Goal: Information Seeking & Learning: Learn about a topic

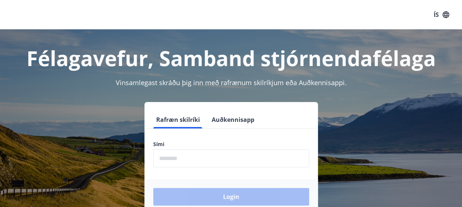
click at [186, 155] on input "phone" at bounding box center [231, 158] width 156 height 18
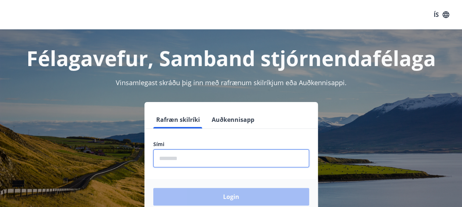
type input "********"
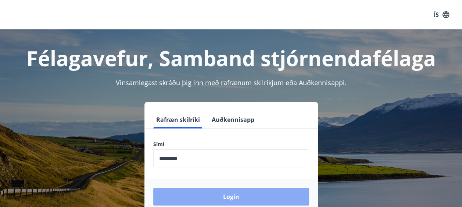
click at [232, 197] on button "Login" at bounding box center [231, 197] width 156 height 18
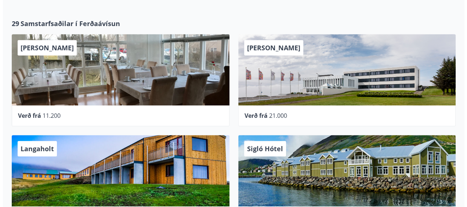
scroll to position [306, 0]
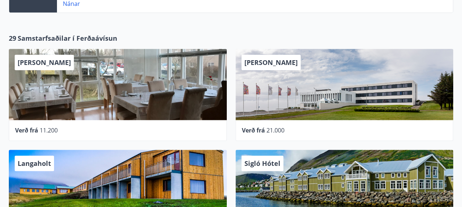
drag, startPoint x: 259, startPoint y: 61, endPoint x: 259, endPoint y: 71, distance: 10.3
click at [259, 71] on div "[PERSON_NAME]" at bounding box center [344, 84] width 218 height 71
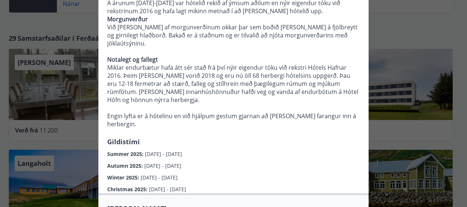
scroll to position [162, 0]
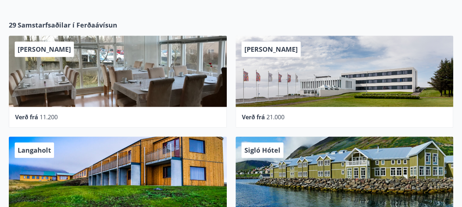
scroll to position [321, 0]
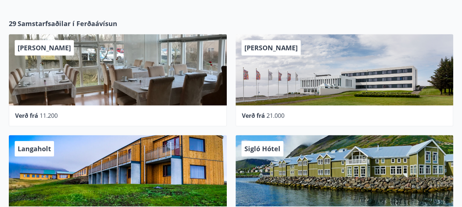
click at [275, 115] on span "21.000" at bounding box center [275, 116] width 18 height 8
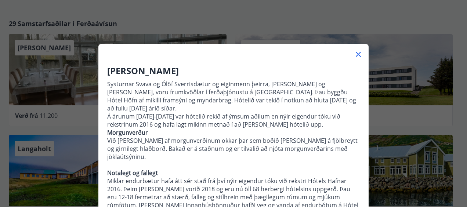
click at [405, 26] on div "Hótel Höfn Systurnar Svava og Ólöf Sverrisdætur og eiginmenn þeirra, Árni Stefá…" at bounding box center [233, 103] width 467 height 207
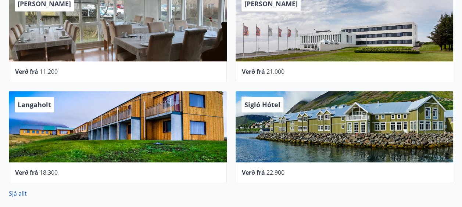
scroll to position [380, 0]
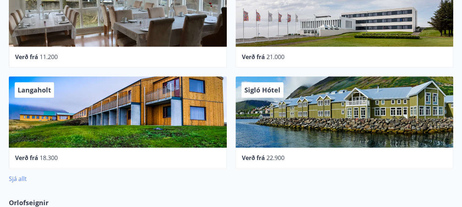
click at [20, 178] on link "Sjá allt" at bounding box center [18, 179] width 18 height 8
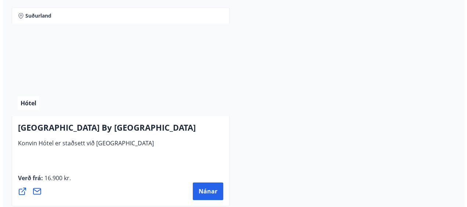
scroll to position [3041, 0]
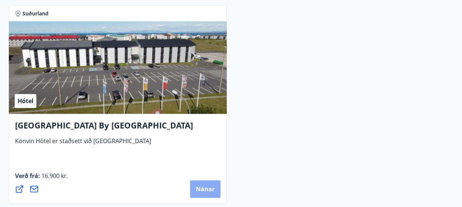
click at [203, 187] on span "Nánar" at bounding box center [205, 189] width 19 height 8
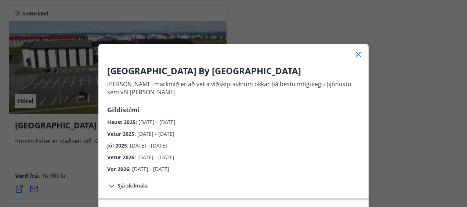
click at [137, 187] on span "Sjá skilmála" at bounding box center [133, 185] width 30 height 7
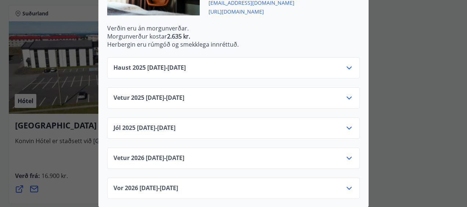
scroll to position [286, 0]
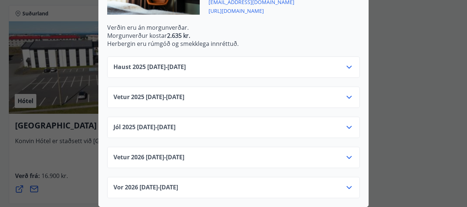
click at [346, 64] on icon at bounding box center [349, 67] width 9 height 9
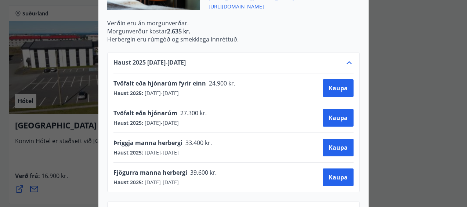
click at [346, 64] on icon at bounding box center [349, 62] width 9 height 9
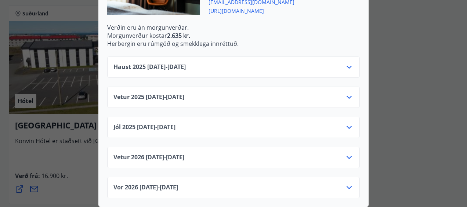
click at [345, 93] on icon at bounding box center [349, 97] width 9 height 9
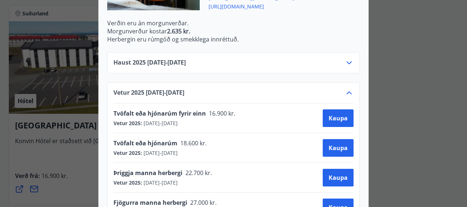
click at [345, 93] on icon at bounding box center [349, 93] width 9 height 9
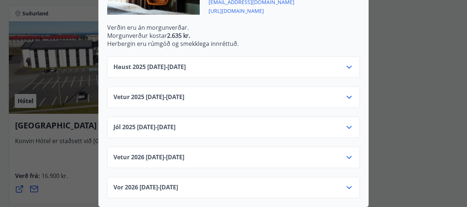
click at [346, 124] on icon at bounding box center [349, 127] width 9 height 9
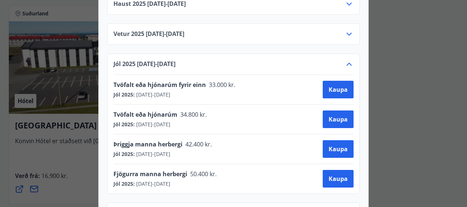
scroll to position [330, 0]
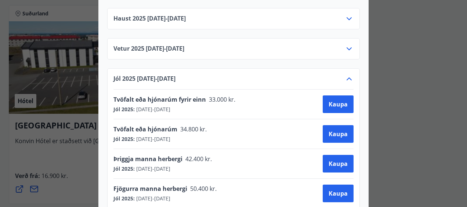
click at [347, 79] on icon at bounding box center [349, 79] width 9 height 9
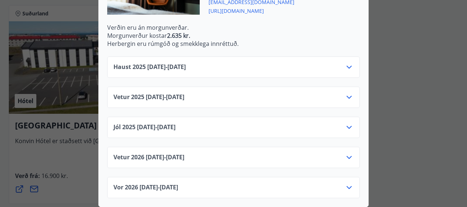
click at [345, 153] on icon at bounding box center [349, 157] width 9 height 9
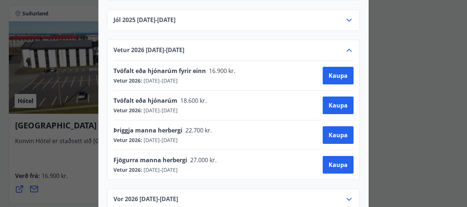
scroll to position [374, 0]
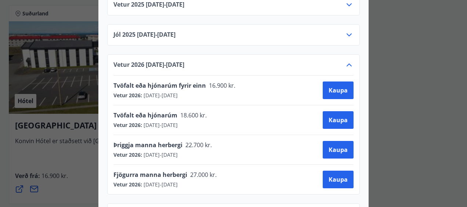
click at [347, 64] on icon at bounding box center [349, 65] width 5 height 3
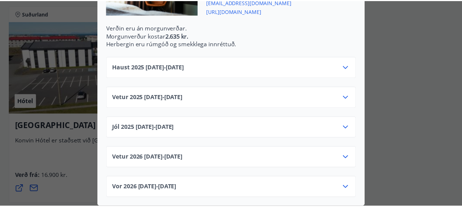
scroll to position [0, 0]
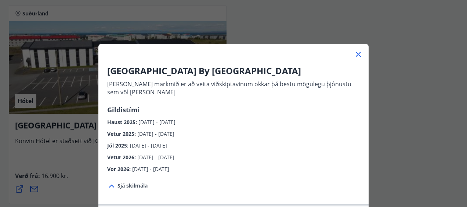
click at [396, 79] on div "Konvin Hotel By Keflavik Airport Okkar megin markmið er að veita viðskiptavinum…" at bounding box center [233, 103] width 467 height 207
click at [357, 57] on icon at bounding box center [358, 54] width 9 height 9
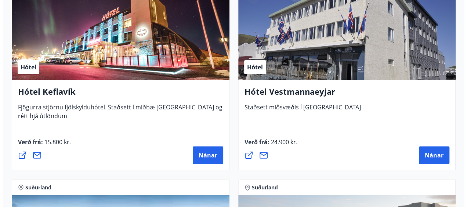
scroll to position [2674, 0]
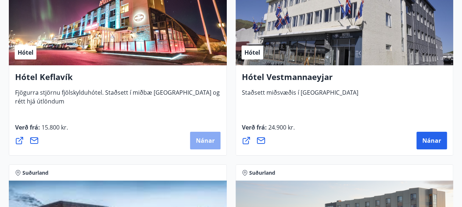
click at [205, 137] on span "Nánar" at bounding box center [205, 141] width 19 height 8
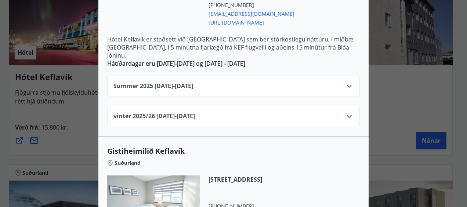
scroll to position [250, 0]
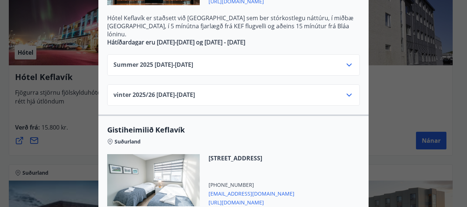
click at [349, 61] on icon at bounding box center [349, 65] width 9 height 9
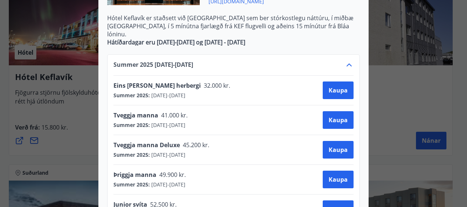
click at [349, 61] on icon at bounding box center [349, 65] width 9 height 9
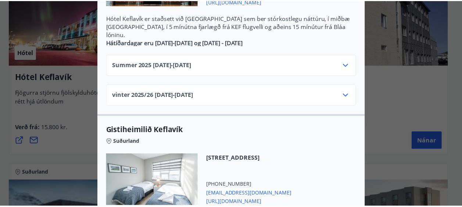
scroll to position [0, 0]
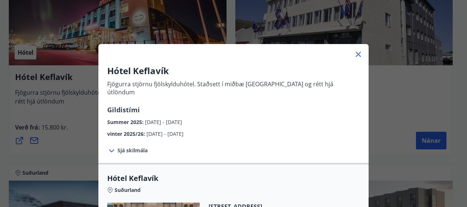
click at [378, 88] on div "Hótel Keflavík Fjögurra stjörnu fjölskylduhótel. Staðsett í miðbæ Keflavíkur og…" at bounding box center [233, 103] width 467 height 207
click at [354, 51] on icon at bounding box center [358, 54] width 9 height 9
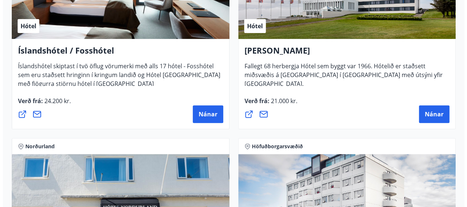
scroll to position [1454, 0]
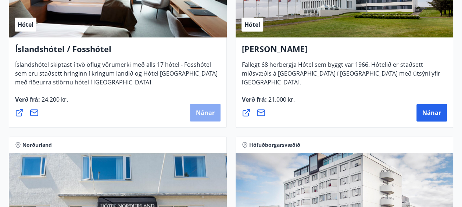
click at [207, 110] on span "Nánar" at bounding box center [205, 113] width 19 height 8
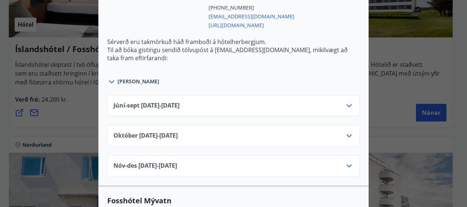
scroll to position [1293, 0]
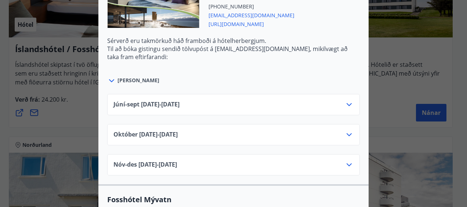
click at [345, 100] on icon at bounding box center [349, 104] width 9 height 9
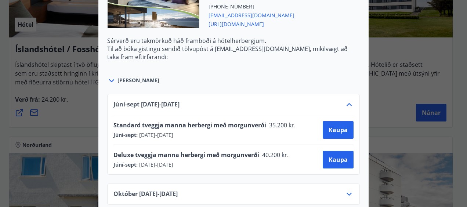
click at [345, 100] on icon at bounding box center [349, 104] width 9 height 9
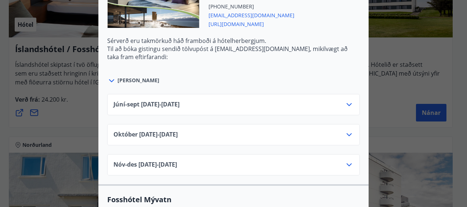
click at [347, 133] on icon at bounding box center [349, 134] width 5 height 3
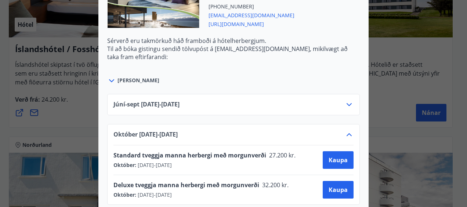
click at [346, 130] on icon at bounding box center [349, 134] width 9 height 9
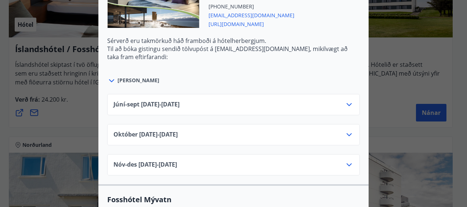
click at [347, 133] on icon at bounding box center [349, 134] width 5 height 3
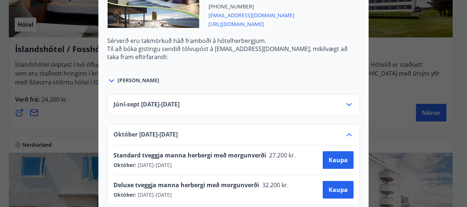
click at [346, 130] on icon at bounding box center [349, 134] width 9 height 9
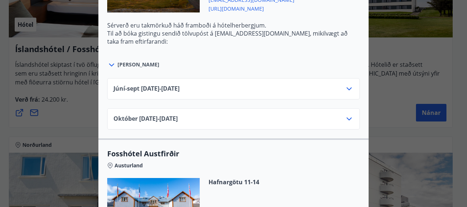
scroll to position [1557, 0]
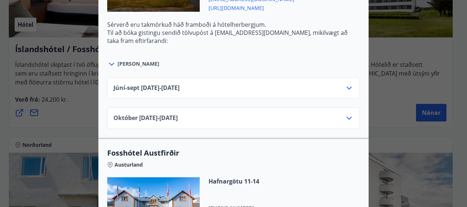
click at [109, 60] on icon at bounding box center [111, 64] width 9 height 9
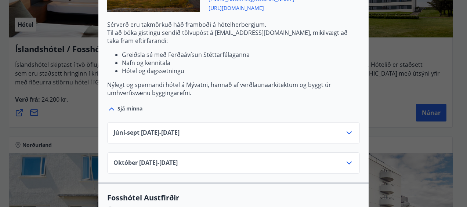
click at [113, 104] on div at bounding box center [112, 109] width 10 height 10
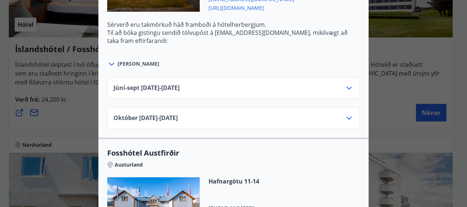
click at [347, 117] on icon at bounding box center [349, 118] width 5 height 3
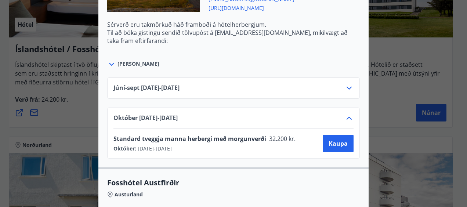
click at [347, 114] on icon at bounding box center [349, 118] width 9 height 9
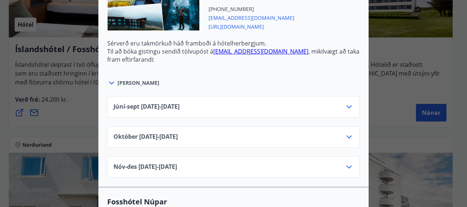
scroll to position [2191, 0]
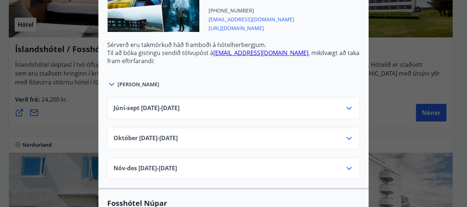
click at [347, 167] on icon at bounding box center [349, 168] width 5 height 3
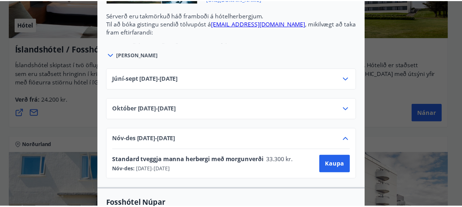
scroll to position [0, 0]
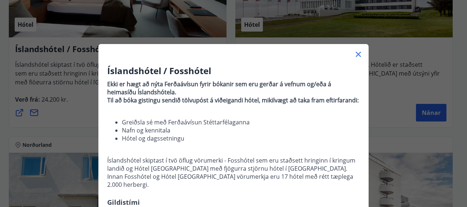
click at [417, 87] on div "Íslandshótel / Fosshótel Ekki er hægt að nýta Ferðaávísun fyrir bókanir sem eru…" at bounding box center [233, 103] width 467 height 207
click at [358, 52] on icon at bounding box center [358, 54] width 9 height 9
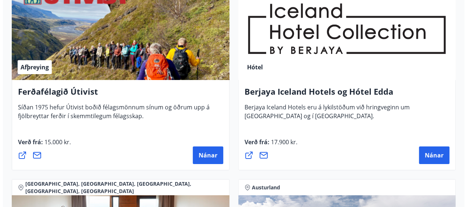
scroll to position [1205, 0]
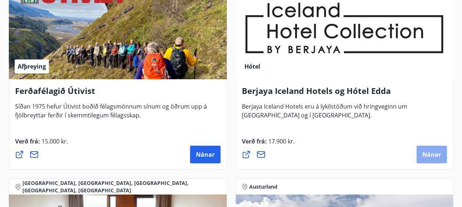
click at [435, 152] on span "Nánar" at bounding box center [431, 155] width 19 height 8
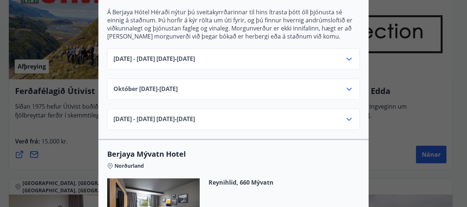
scroll to position [788, 0]
click at [347, 86] on icon at bounding box center [349, 88] width 9 height 9
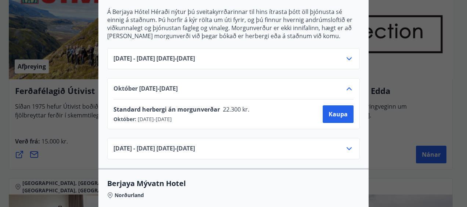
click at [347, 87] on icon at bounding box center [349, 88] width 5 height 3
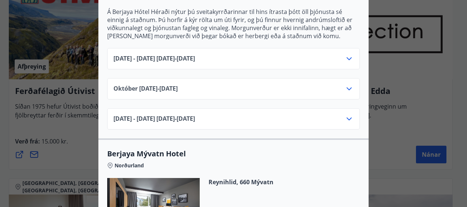
click at [350, 117] on icon at bounding box center [349, 119] width 9 height 9
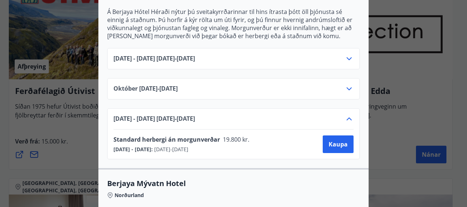
click at [350, 117] on icon at bounding box center [349, 119] width 9 height 9
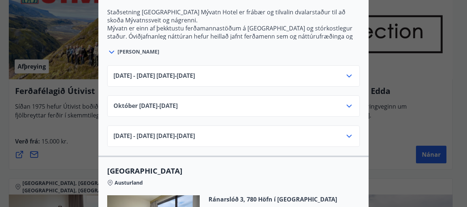
scroll to position [1023, 0]
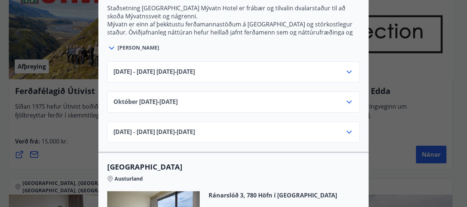
click at [347, 98] on icon at bounding box center [349, 102] width 9 height 9
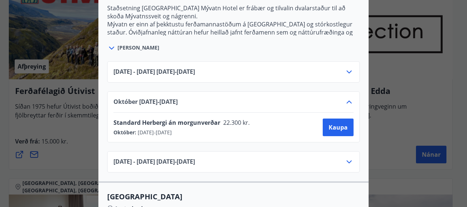
click at [347, 98] on icon at bounding box center [349, 102] width 9 height 9
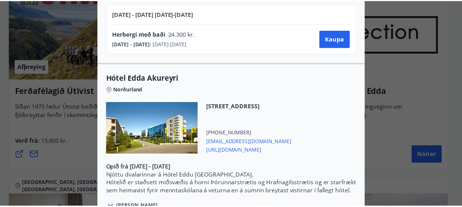
scroll to position [0, 0]
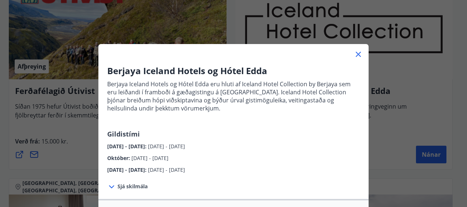
click at [402, 120] on div "Berjaya Iceland Hotels og Hótel Edda Berjaya Iceland Hotels og Hótel Edda eru h…" at bounding box center [233, 103] width 467 height 207
click at [358, 55] on icon at bounding box center [358, 54] width 9 height 9
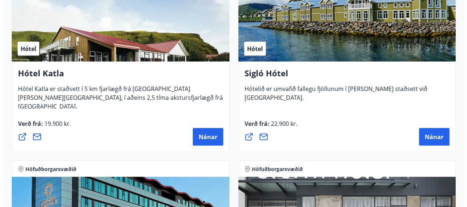
scroll to position [808, 0]
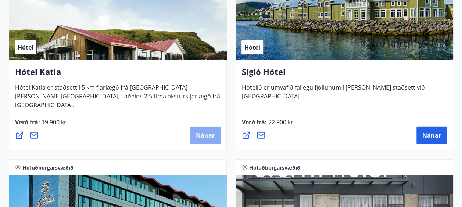
click at [207, 136] on span "Nánar" at bounding box center [205, 135] width 19 height 8
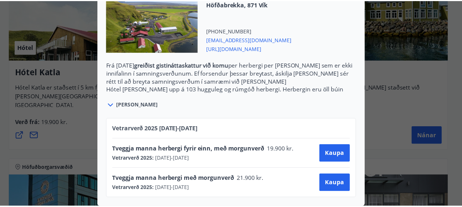
scroll to position [0, 0]
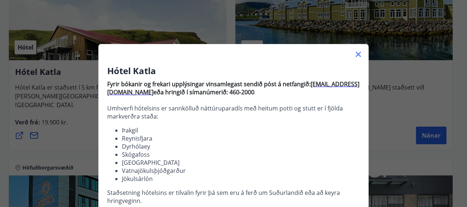
click at [379, 134] on div "Hótel Katla Fyrir bókanir og frekari upplýsingar vinsamlegast sendið póst á net…" at bounding box center [233, 103] width 467 height 207
click at [356, 55] on icon at bounding box center [358, 54] width 5 height 5
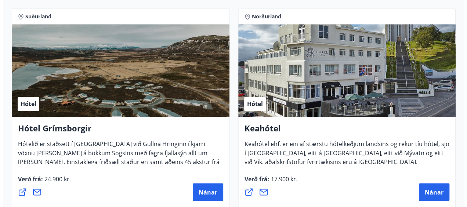
scroll to position [558, 0]
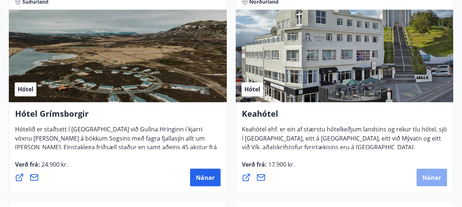
click at [433, 177] on span "Nánar" at bounding box center [431, 177] width 19 height 8
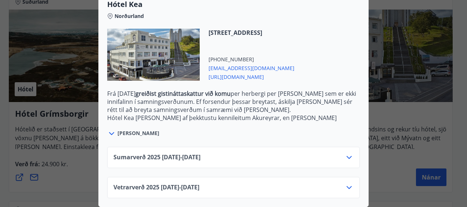
scroll to position [212, 0]
click at [352, 181] on div "Vetrarverð 2025 01.10.25 - 21.12.25" at bounding box center [233, 187] width 253 height 21
click at [346, 183] on icon at bounding box center [349, 187] width 9 height 9
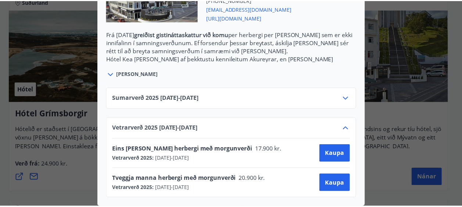
scroll to position [0, 0]
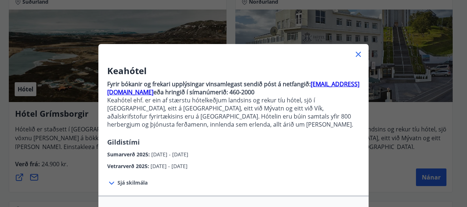
click at [429, 140] on div "Keahótel Fyrir bókanir og frekari upplýsingar vinsamlegast sendið póst á netfan…" at bounding box center [233, 103] width 467 height 207
click at [356, 58] on icon at bounding box center [358, 54] width 9 height 9
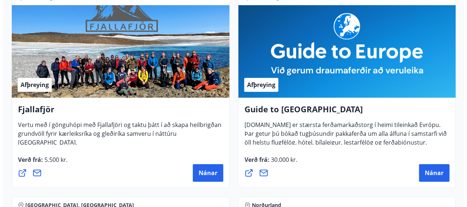
scroll to position [162, 0]
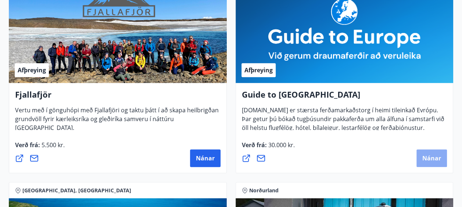
click at [430, 157] on span "Nánar" at bounding box center [431, 158] width 19 height 8
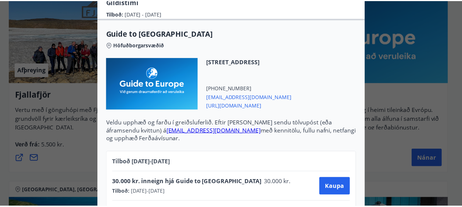
scroll to position [0, 0]
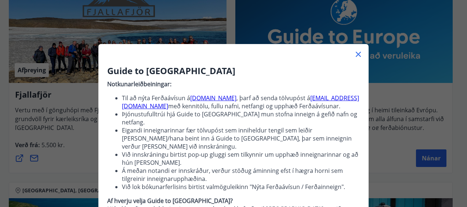
click at [414, 94] on div "Guide to Europe Notkunarleiðbeiningar: Til að nýta Ferðaávísun á guidetoeurope.…" at bounding box center [233, 103] width 467 height 207
click at [359, 53] on icon at bounding box center [358, 54] width 9 height 9
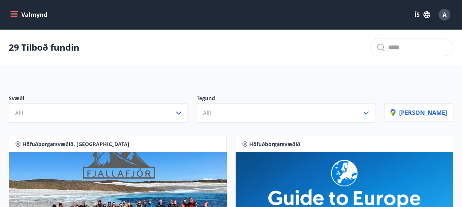
click at [14, 13] on icon "menu" at bounding box center [14, 13] width 7 height 1
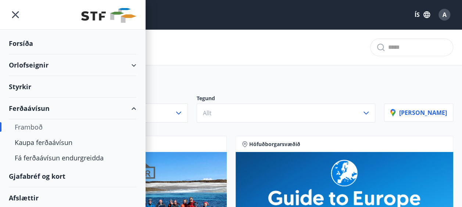
click at [126, 65] on div "Orlofseignir" at bounding box center [72, 65] width 127 height 22
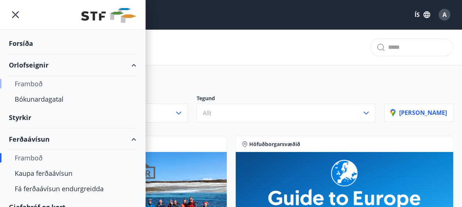
click at [30, 82] on div "Framboð" at bounding box center [73, 83] width 116 height 15
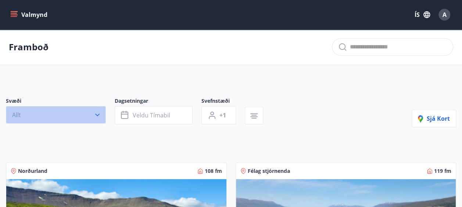
click at [99, 120] on button "Allt" at bounding box center [56, 115] width 100 height 18
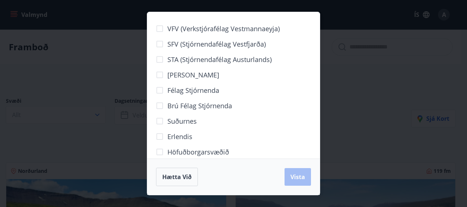
click at [111, 146] on div "VFV (Verkstjórafélag Vestmannaeyja) SFV (Stjórnendafélag Vestfjarða) STA (Stjór…" at bounding box center [233, 103] width 467 height 207
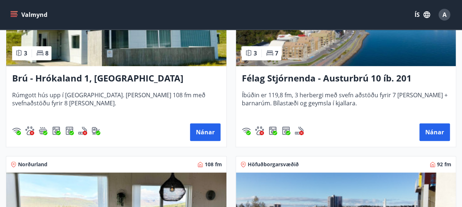
scroll to position [191, 0]
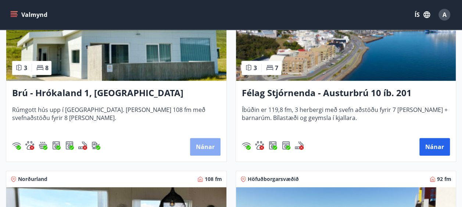
click at [204, 145] on button "Nánar" at bounding box center [205, 147] width 30 height 18
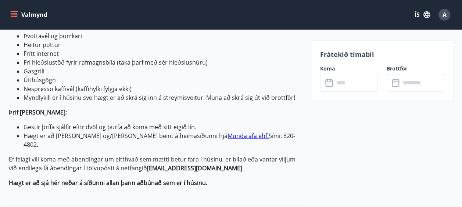
scroll to position [382, 0]
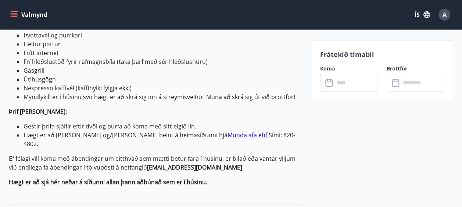
click at [227, 131] on link "Munda afa ehf." at bounding box center [247, 135] width 41 height 8
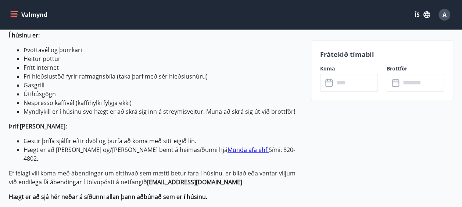
scroll to position [382, 0]
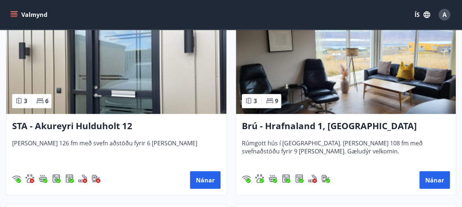
scroll to position [558, 0]
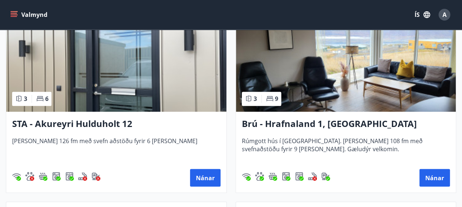
drag, startPoint x: 435, startPoint y: 181, endPoint x: 348, endPoint y: 196, distance: 88.0
click at [439, 184] on button "Nánar" at bounding box center [434, 178] width 30 height 18
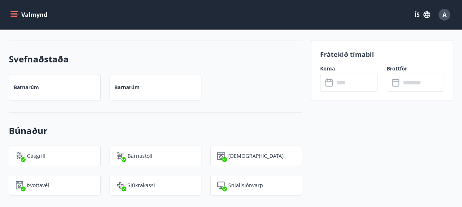
scroll to position [824, 0]
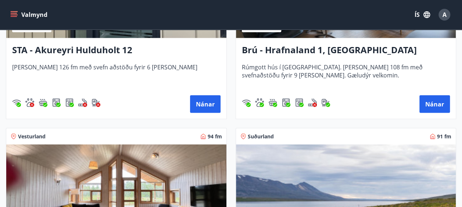
scroll to position [626, 0]
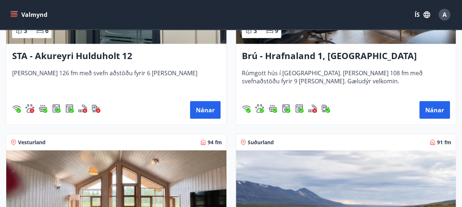
click at [13, 13] on icon "menu" at bounding box center [14, 13] width 7 height 1
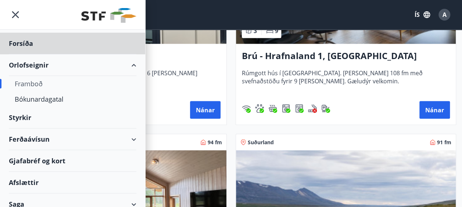
click at [27, 119] on div "Styrkir" at bounding box center [72, 118] width 127 height 22
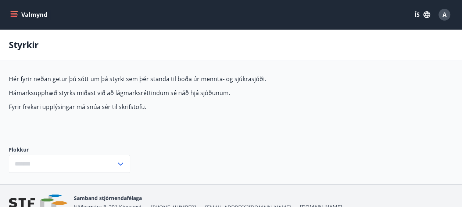
type input "***"
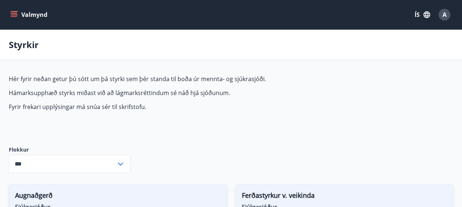
click at [14, 15] on icon "menu" at bounding box center [15, 14] width 8 height 1
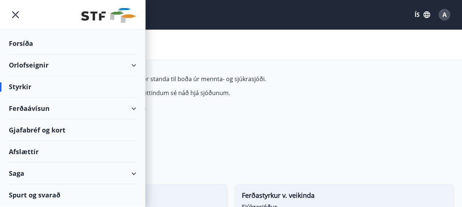
click at [135, 108] on div "Ferðaávísun" at bounding box center [72, 109] width 127 height 22
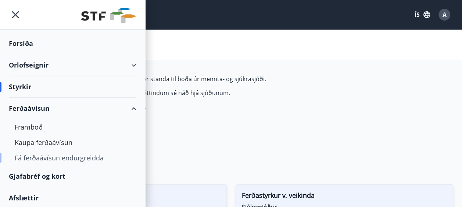
click at [97, 158] on div "Fá ferðaávísun endurgreidda" at bounding box center [73, 157] width 116 height 15
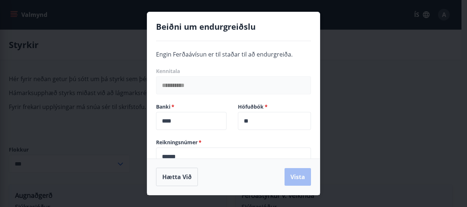
click at [360, 91] on div "**********" at bounding box center [233, 103] width 467 height 207
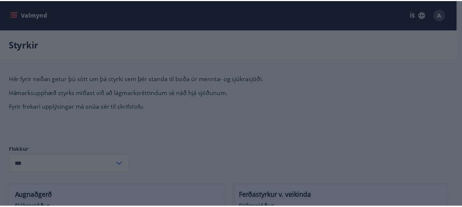
scroll to position [29, 0]
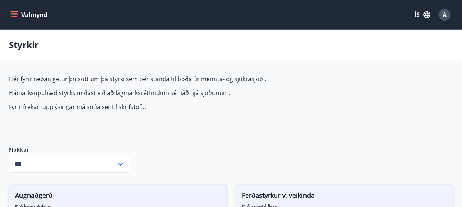
click at [15, 14] on icon "menu" at bounding box center [13, 14] width 7 height 7
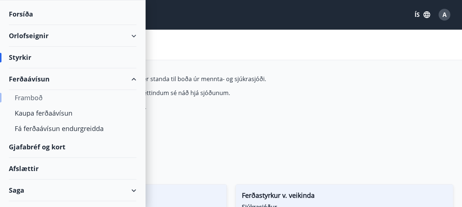
click at [26, 98] on div "Framboð" at bounding box center [73, 97] width 116 height 15
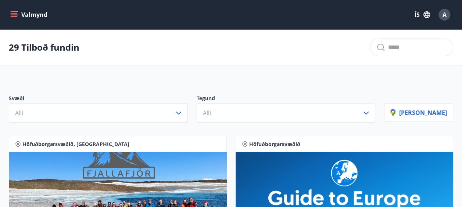
click at [18, 12] on button "Valmynd" at bounding box center [30, 14] width 42 height 13
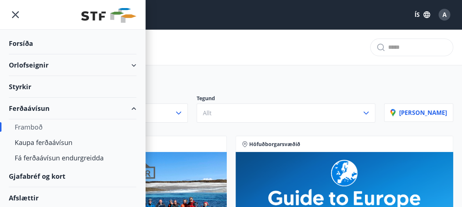
click at [127, 64] on div "Orlofseignir" at bounding box center [72, 65] width 127 height 22
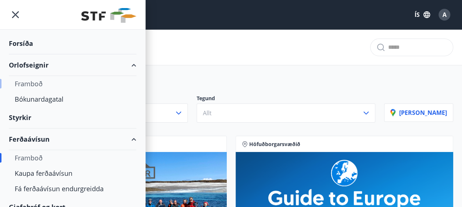
click at [32, 84] on div "Framboð" at bounding box center [73, 83] width 116 height 15
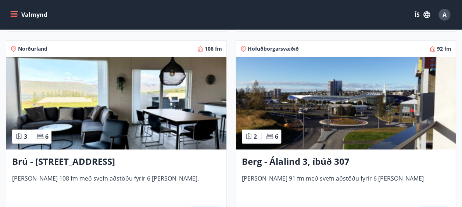
scroll to position [323, 0]
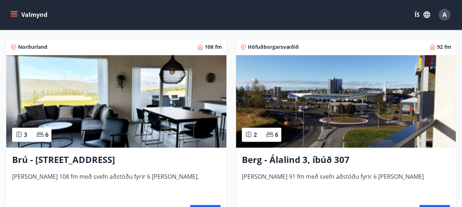
click at [124, 125] on img at bounding box center [116, 101] width 220 height 93
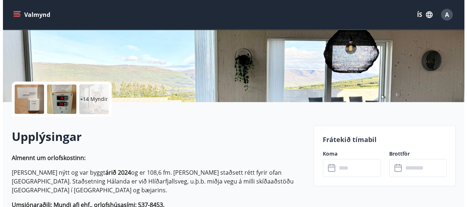
scroll to position [118, 0]
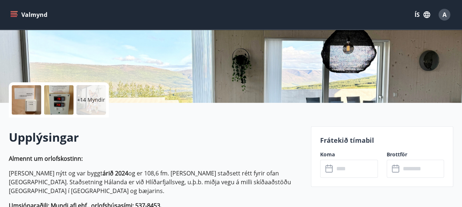
click at [25, 102] on div at bounding box center [26, 99] width 29 height 29
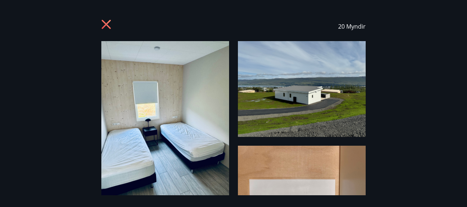
click at [337, 121] on img at bounding box center [302, 89] width 128 height 96
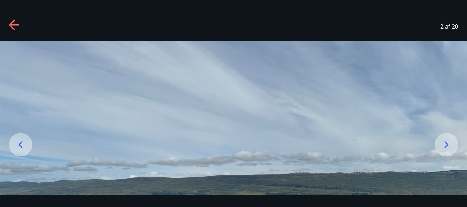
click at [448, 144] on icon at bounding box center [447, 145] width 12 height 12
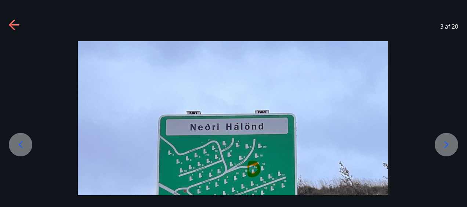
drag, startPoint x: 402, startPoint y: 76, endPoint x: 395, endPoint y: 42, distance: 35.5
click at [395, 42] on div at bounding box center [233, 210] width 467 height 339
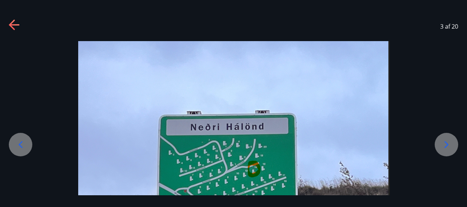
drag, startPoint x: 322, startPoint y: 102, endPoint x: 325, endPoint y: 74, distance: 27.7
click at [325, 74] on img at bounding box center [234, 210] width 312 height 339
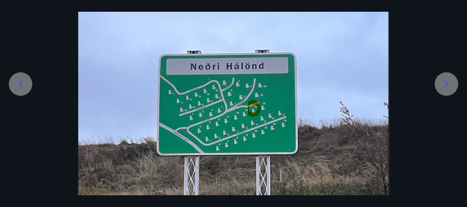
scroll to position [73, 0]
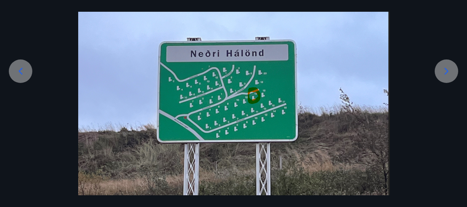
click at [449, 71] on icon at bounding box center [447, 71] width 12 height 12
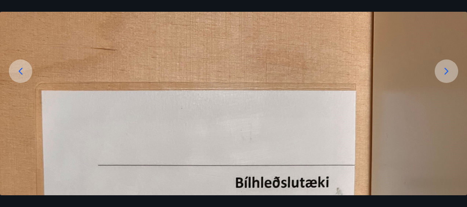
click at [449, 71] on icon at bounding box center [447, 71] width 12 height 12
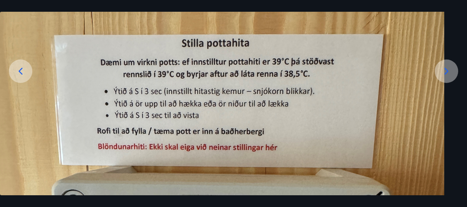
drag, startPoint x: 397, startPoint y: 134, endPoint x: 398, endPoint y: 78, distance: 56.2
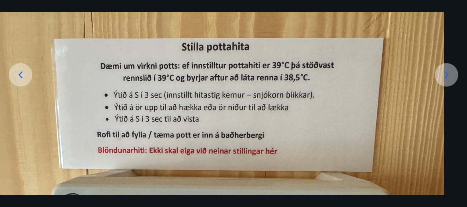
scroll to position [43, 0]
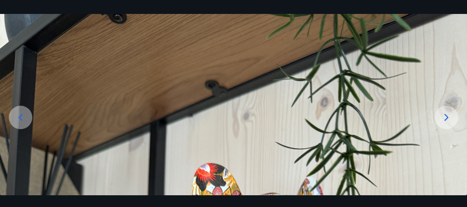
scroll to position [0, 0]
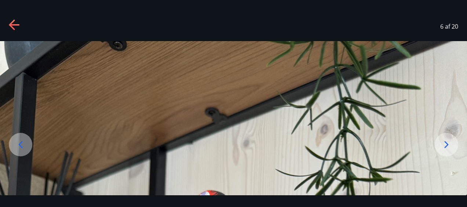
click at [449, 137] on div at bounding box center [447, 145] width 24 height 24
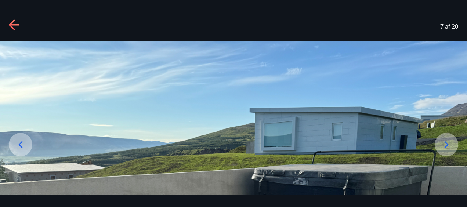
click at [451, 145] on icon at bounding box center [447, 145] width 12 height 12
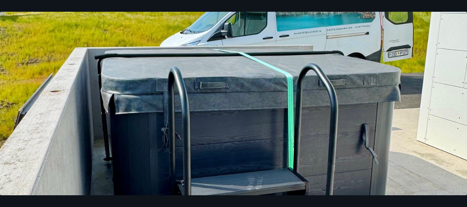
scroll to position [234, 0]
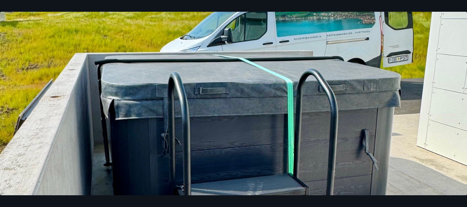
click at [380, 79] on img at bounding box center [233, 119] width 467 height 623
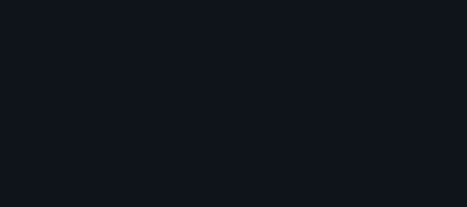
scroll to position [196, 0]
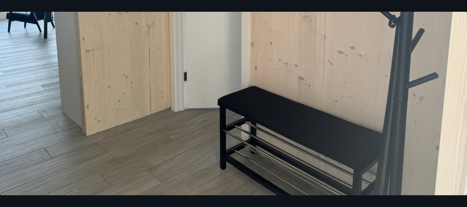
click at [351, 123] on img at bounding box center [233, 20] width 467 height 350
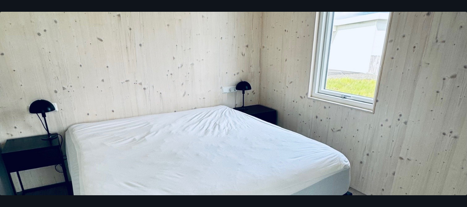
click at [352, 120] on img at bounding box center [233, 156] width 467 height 623
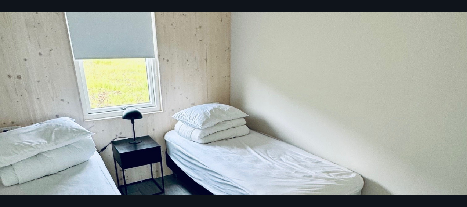
click at [353, 118] on img at bounding box center [233, 156] width 467 height 623
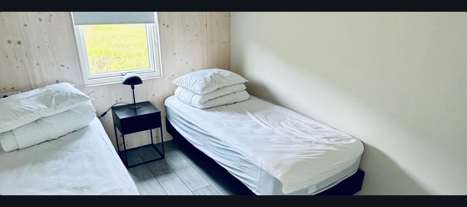
scroll to position [190, 0]
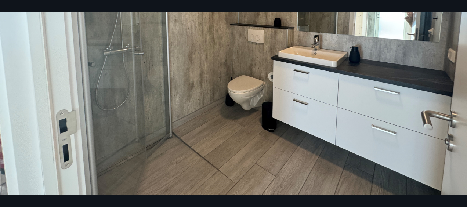
click at [353, 118] on img at bounding box center [233, 27] width 467 height 350
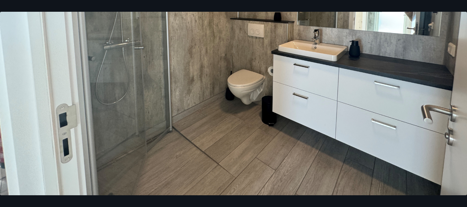
scroll to position [196, 0]
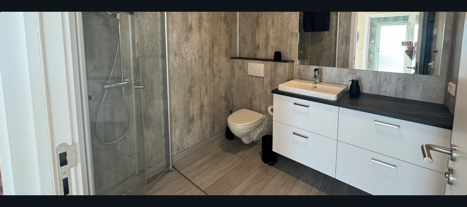
click at [353, 118] on img at bounding box center [233, 60] width 467 height 350
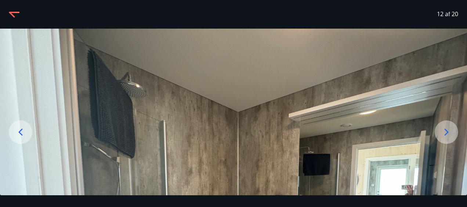
scroll to position [0, 0]
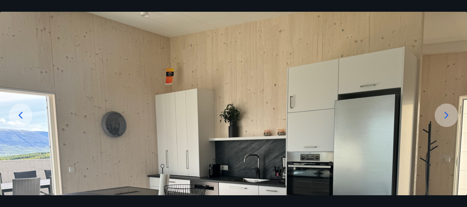
click at [353, 118] on img at bounding box center [233, 187] width 467 height 350
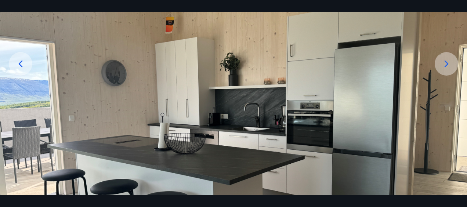
scroll to position [49, 0]
